Goal: Transaction & Acquisition: Purchase product/service

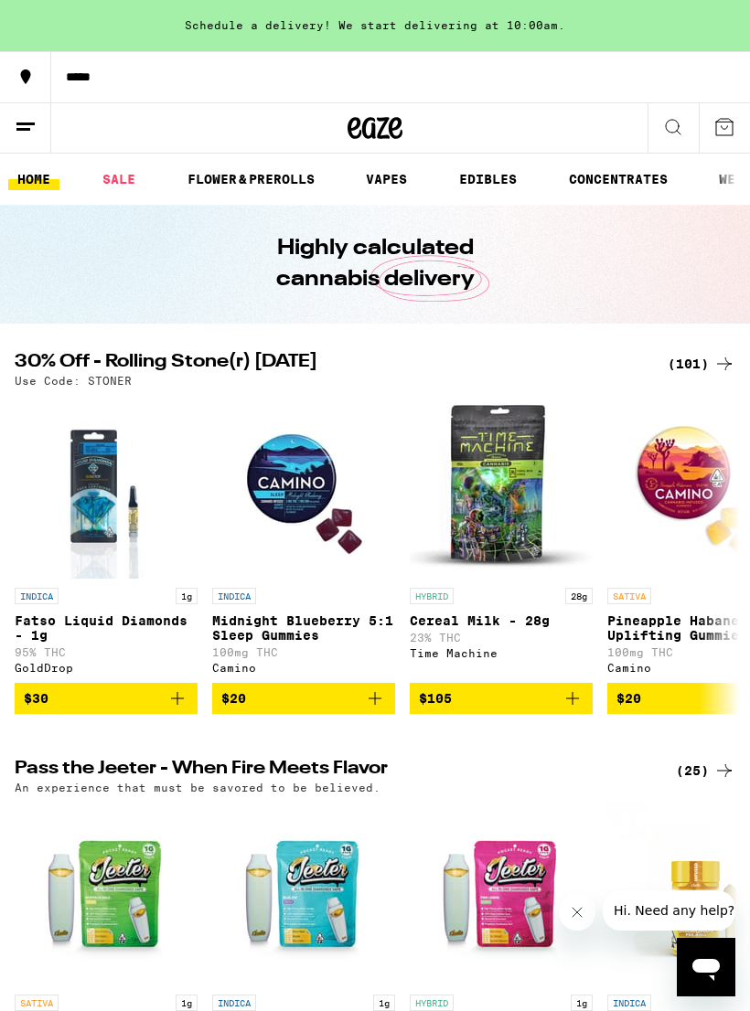
click at [708, 358] on div "(101)" at bounding box center [701, 364] width 68 height 22
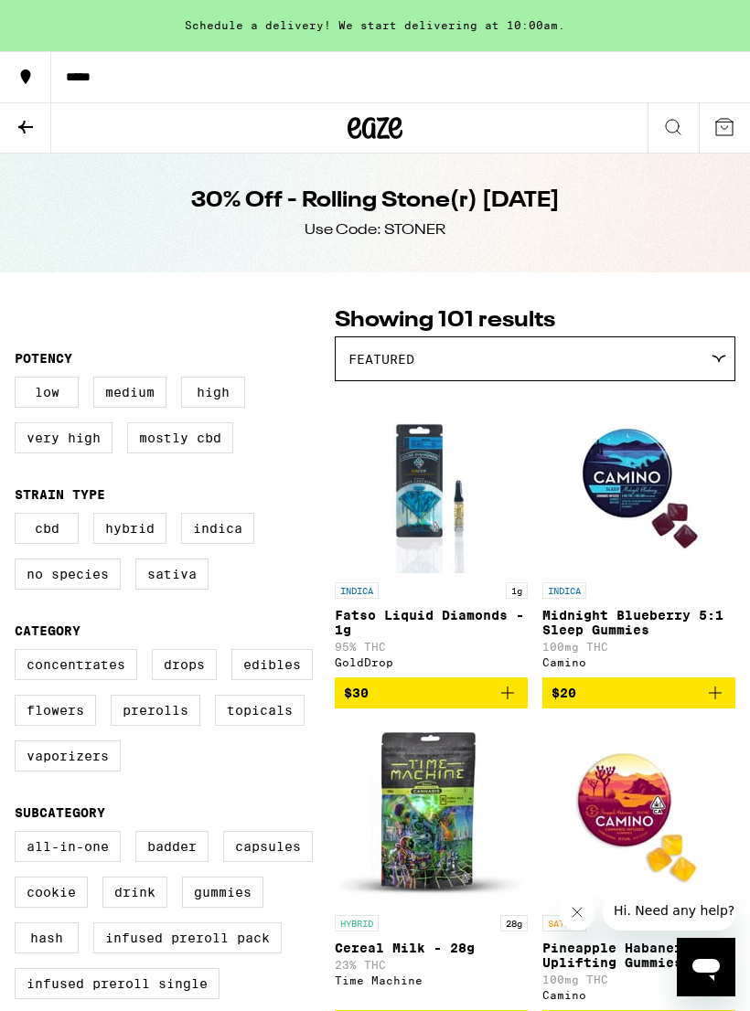
click at [282, 672] on label "Edibles" at bounding box center [271, 664] width 81 height 31
click at [19, 653] on input "Edibles" at bounding box center [18, 652] width 1 height 1
checkbox input "true"
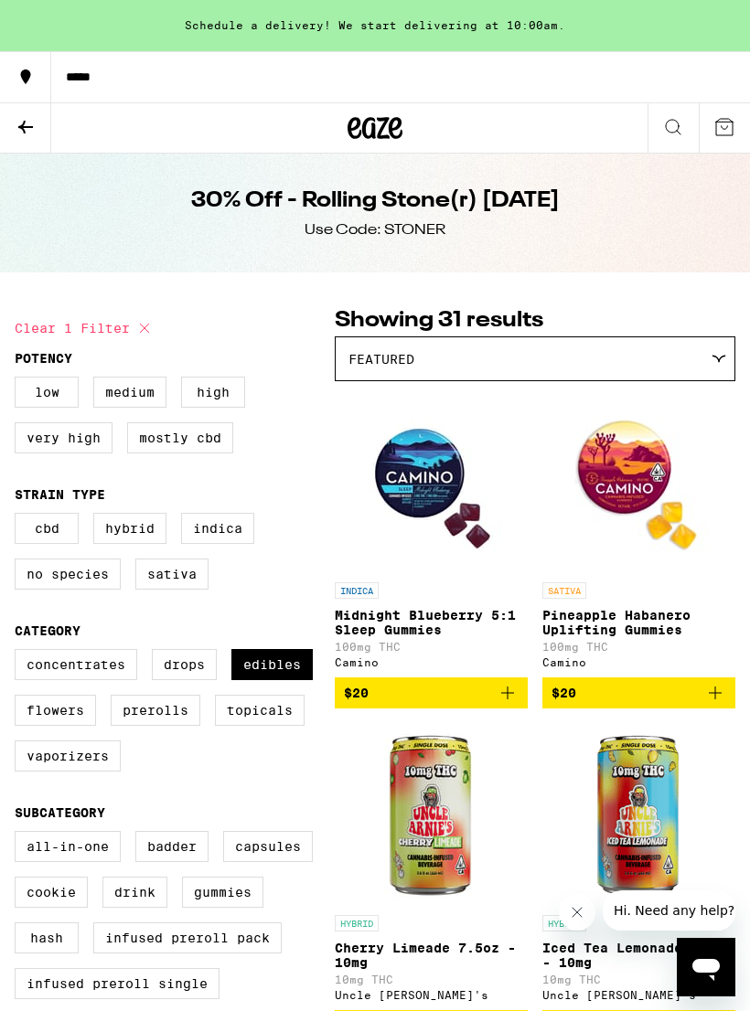
click at [72, 772] on label "Vaporizers" at bounding box center [68, 755] width 106 height 31
click at [19, 653] on input "Vaporizers" at bounding box center [18, 652] width 1 height 1
checkbox input "true"
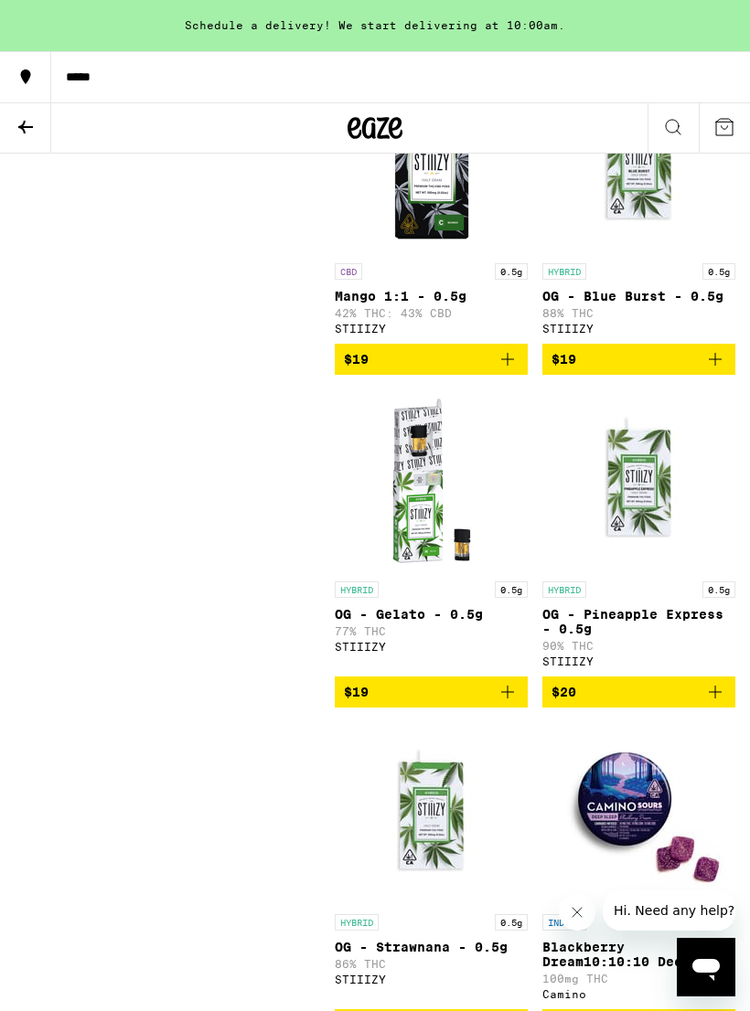
scroll to position [3964, 0]
